Goal: Task Accomplishment & Management: Use online tool/utility

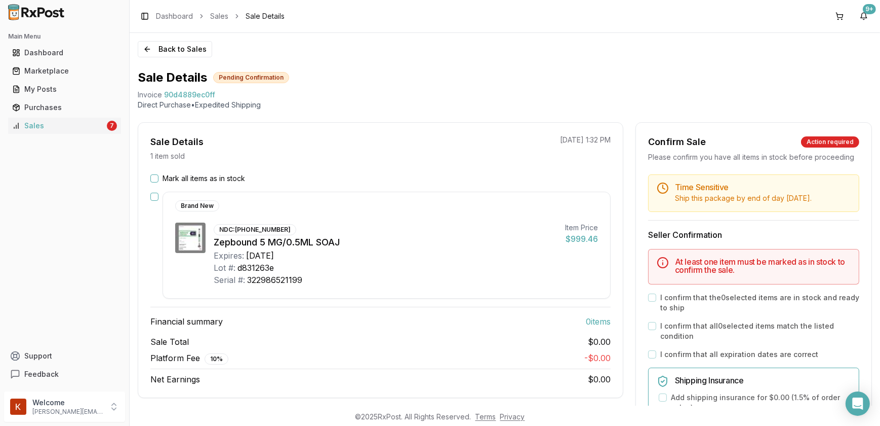
click at [149, 179] on div "Mark all items as in stock Brand New NDC: 00002-2495-80 Zepbound 5 MG/0.5ML SOA…" at bounding box center [380, 279] width 485 height 212
click at [156, 178] on button "Mark all items as in stock" at bounding box center [154, 178] width 8 height 8
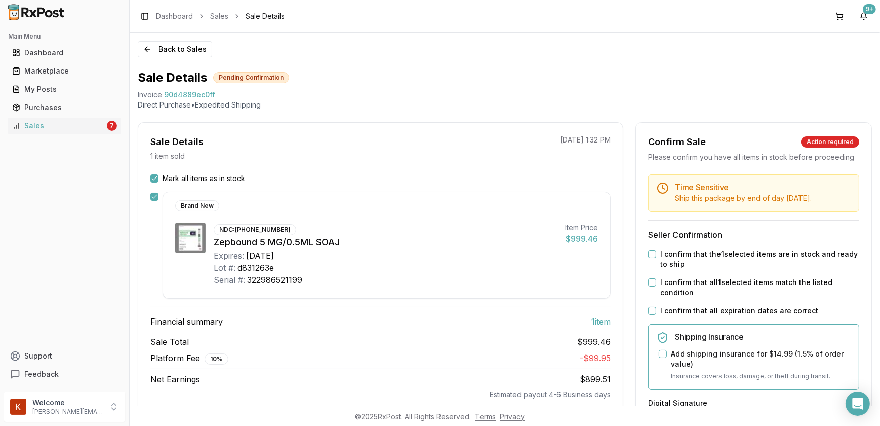
click at [651, 258] on button "I confirm that the 1 selected items are in stock and ready to ship" at bounding box center [652, 254] width 8 height 8
click at [648, 286] on button "I confirm that all 1 selected items match the listed condition" at bounding box center [652, 282] width 8 height 8
click at [651, 315] on button "I confirm that all expiration dates are correct" at bounding box center [652, 310] width 8 height 8
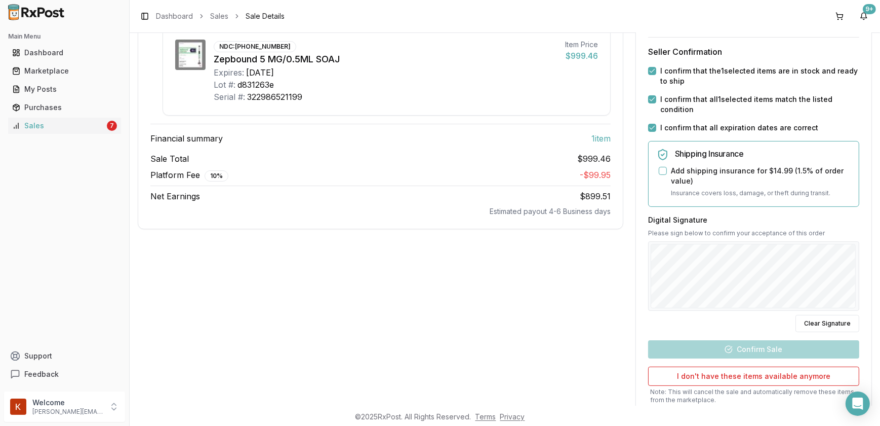
scroll to position [184, 0]
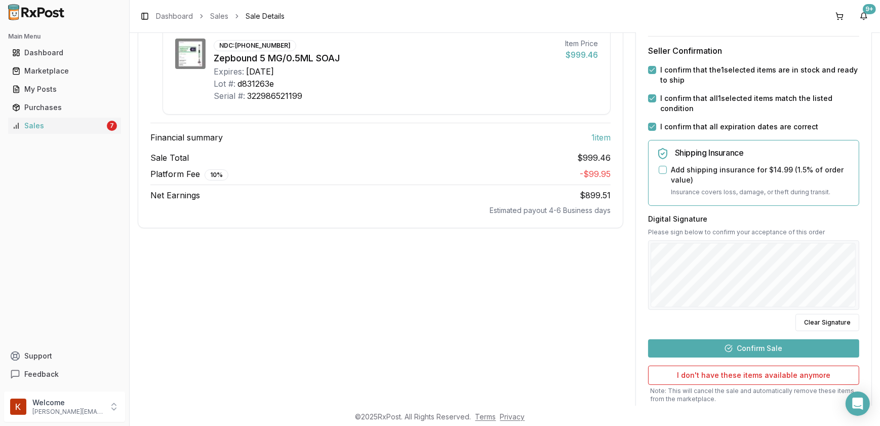
click at [758, 357] on button "Confirm Sale" at bounding box center [753, 348] width 211 height 18
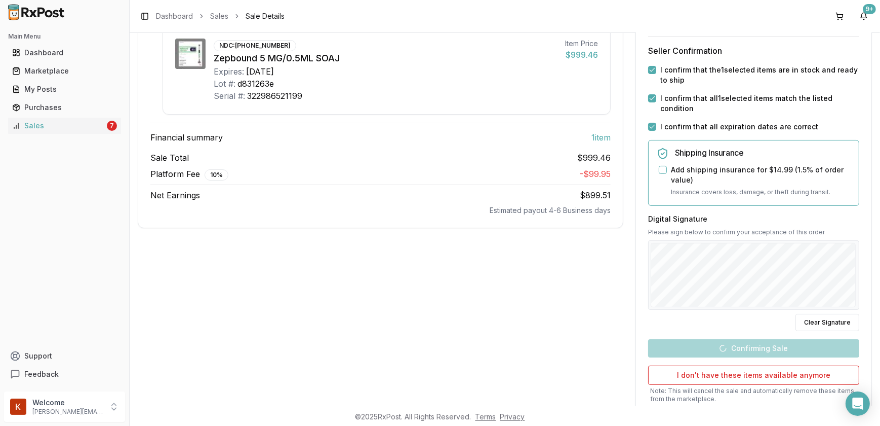
scroll to position [107, 0]
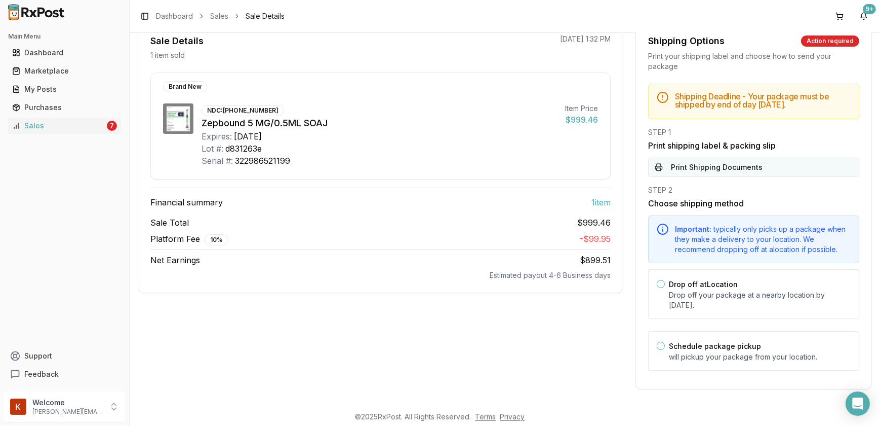
click at [710, 174] on button "Print Shipping Documents" at bounding box center [753, 167] width 211 height 19
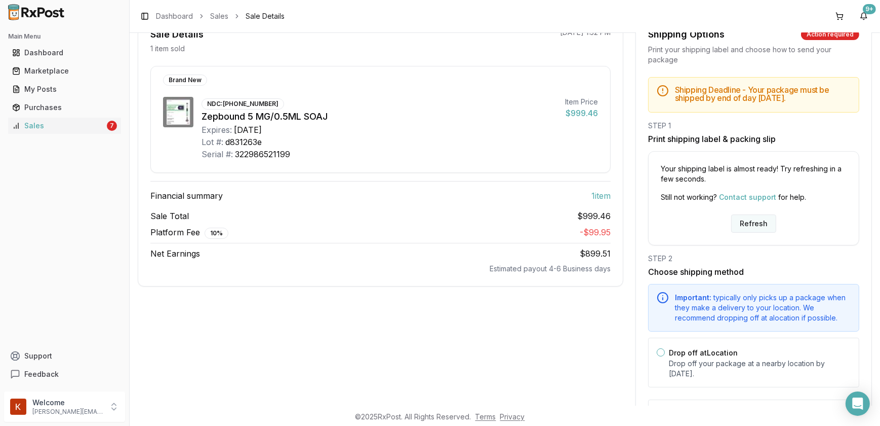
click at [743, 228] on button "Refresh" at bounding box center [753, 223] width 45 height 18
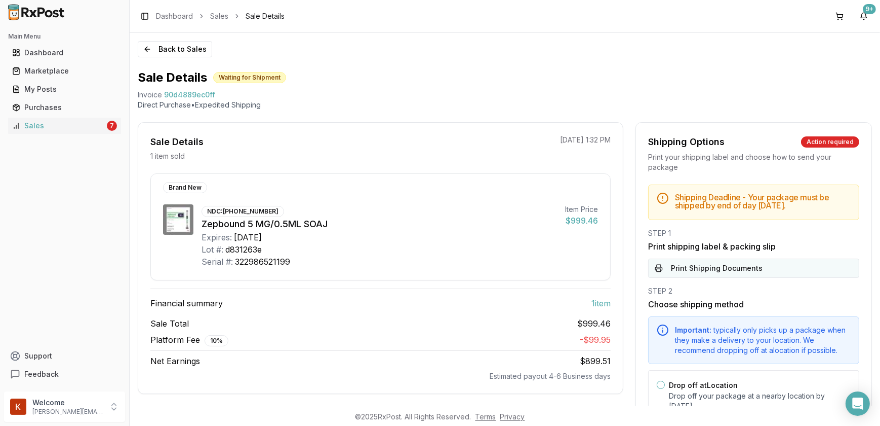
click at [714, 274] on button "Print Shipping Documents" at bounding box center [753, 267] width 211 height 19
